Goal: Find specific page/section

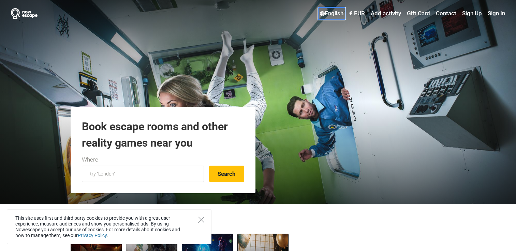
click at [331, 13] on link "English" at bounding box center [331, 13] width 27 height 12
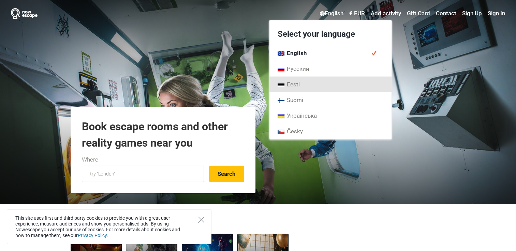
click at [300, 87] on link "Eesti" at bounding box center [330, 85] width 122 height 16
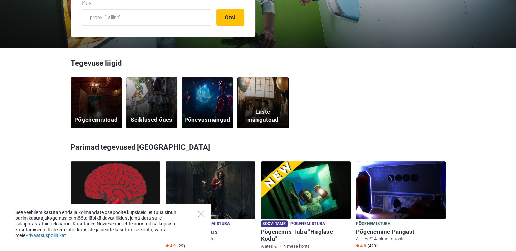
scroll to position [158, 0]
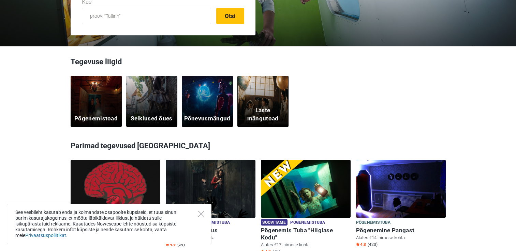
click at [191, 120] on h5 "Põnevusmängud" at bounding box center [207, 119] width 46 height 8
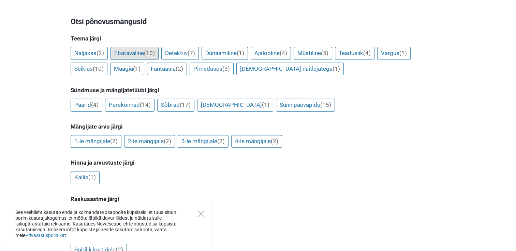
scroll to position [204, 0]
click at [276, 105] on link "Sünnipäevapidu (15)" at bounding box center [305, 105] width 59 height 13
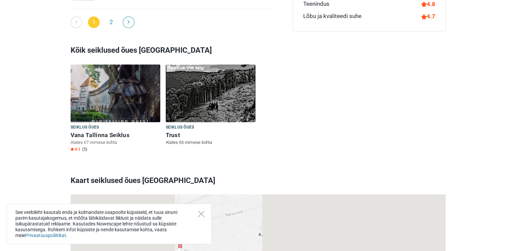
scroll to position [1221, 0]
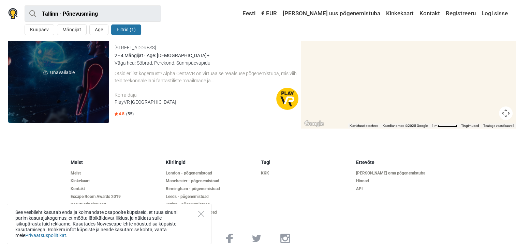
scroll to position [36, 0]
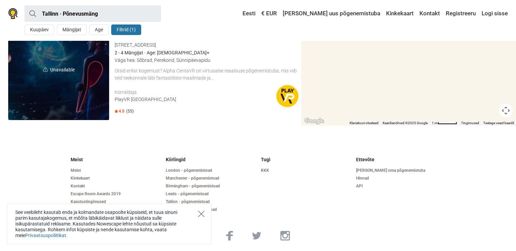
click at [200, 212] on icon "Close" at bounding box center [201, 214] width 6 height 6
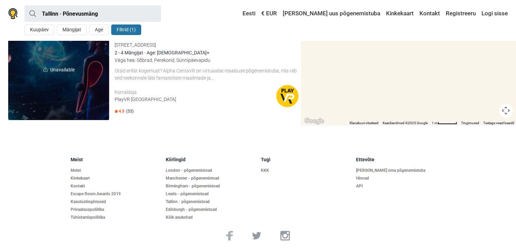
click at [230, 237] on img at bounding box center [229, 236] width 7 height 10
